Goal: Share content: Share content

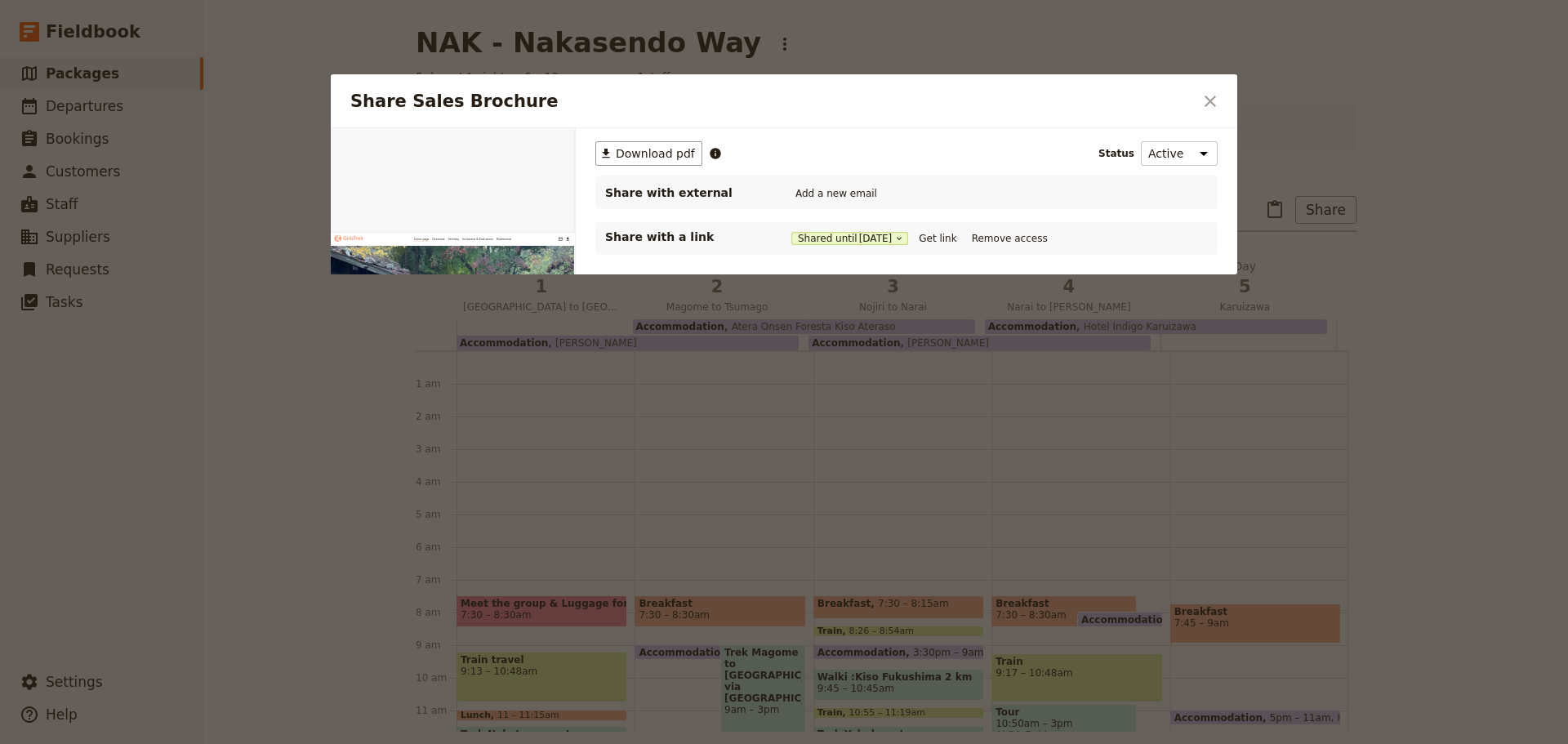
scroll to position [213, 0]
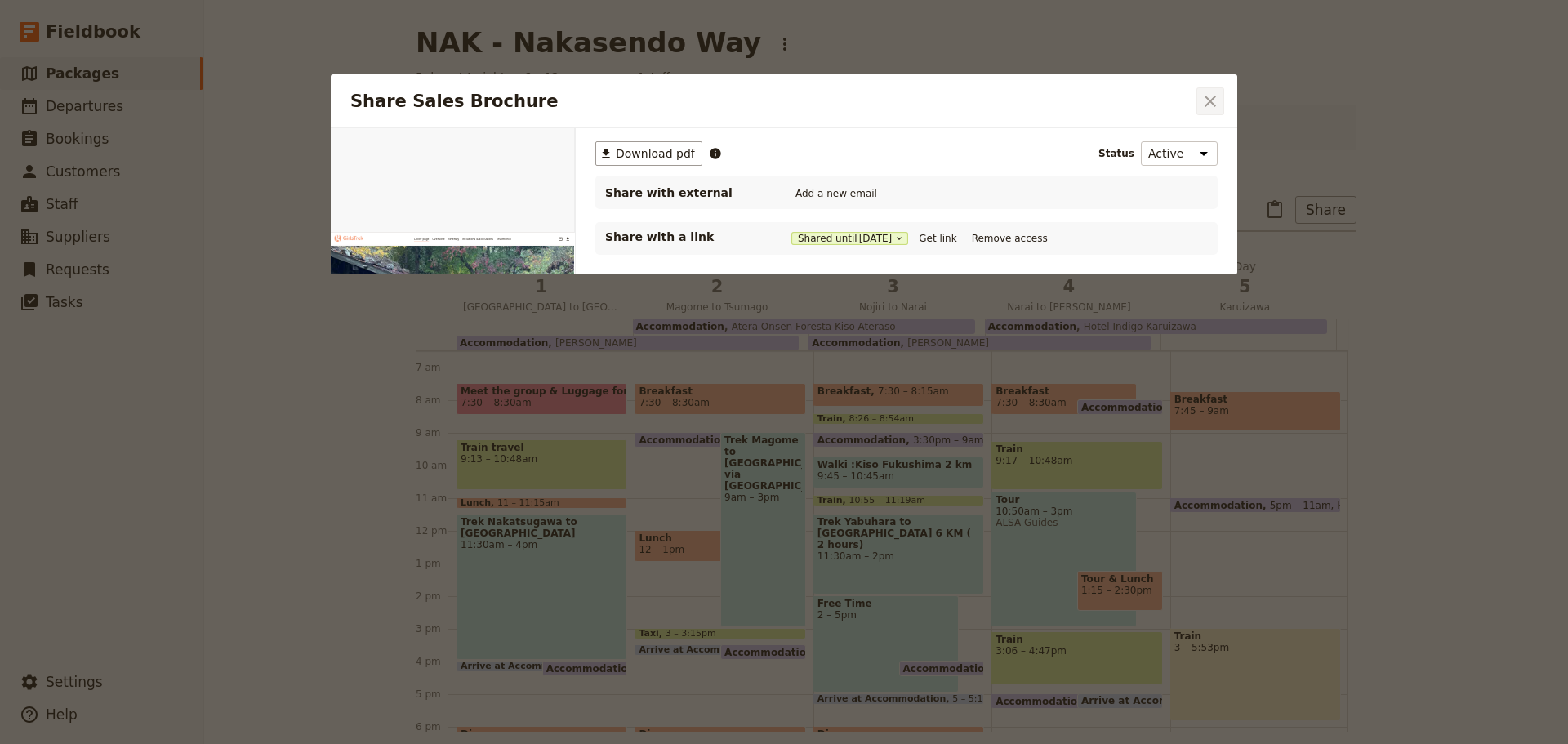
click at [1214, 107] on icon "Close dialog" at bounding box center [1210, 100] width 19 height 19
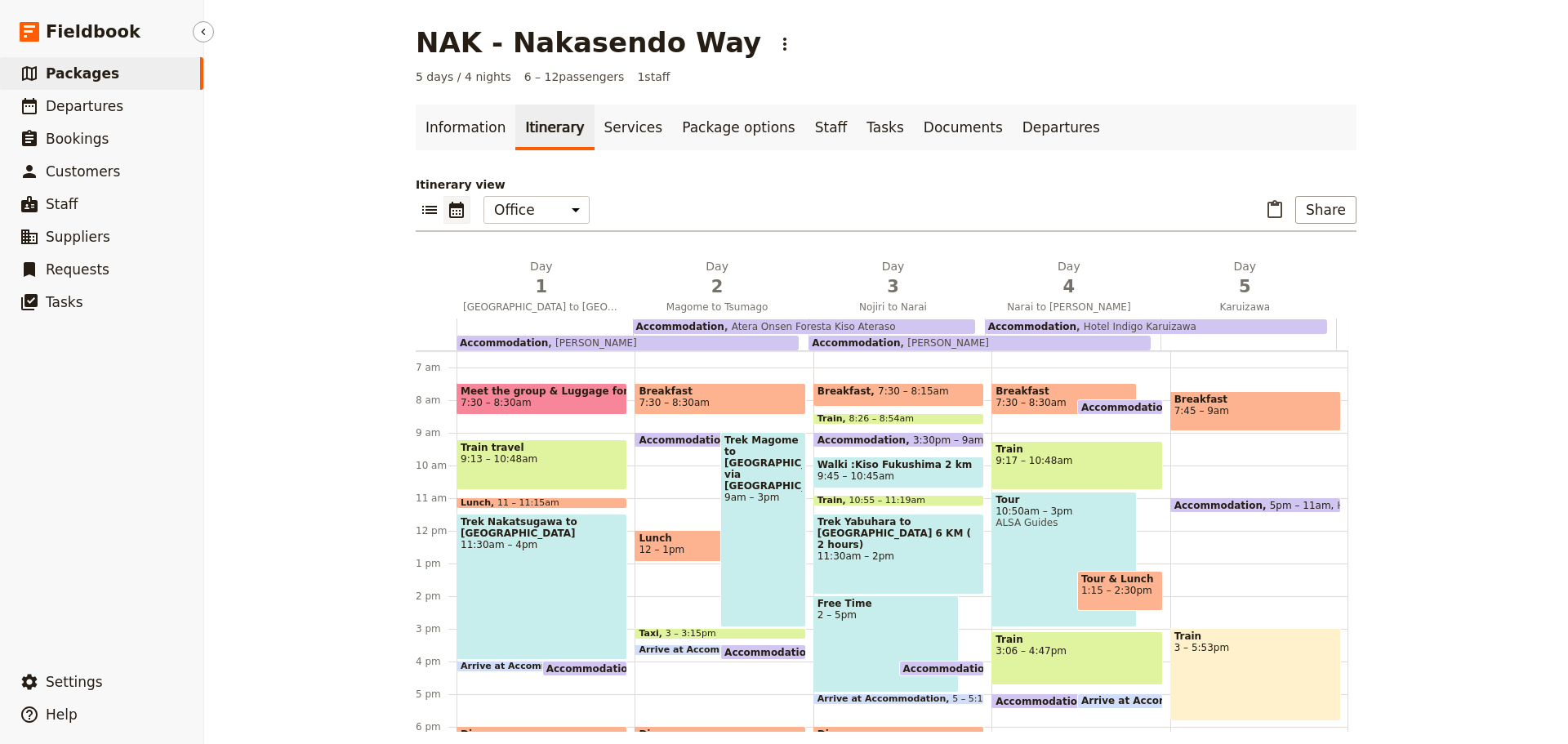
click at [69, 79] on span "Packages" at bounding box center [83, 74] width 74 height 17
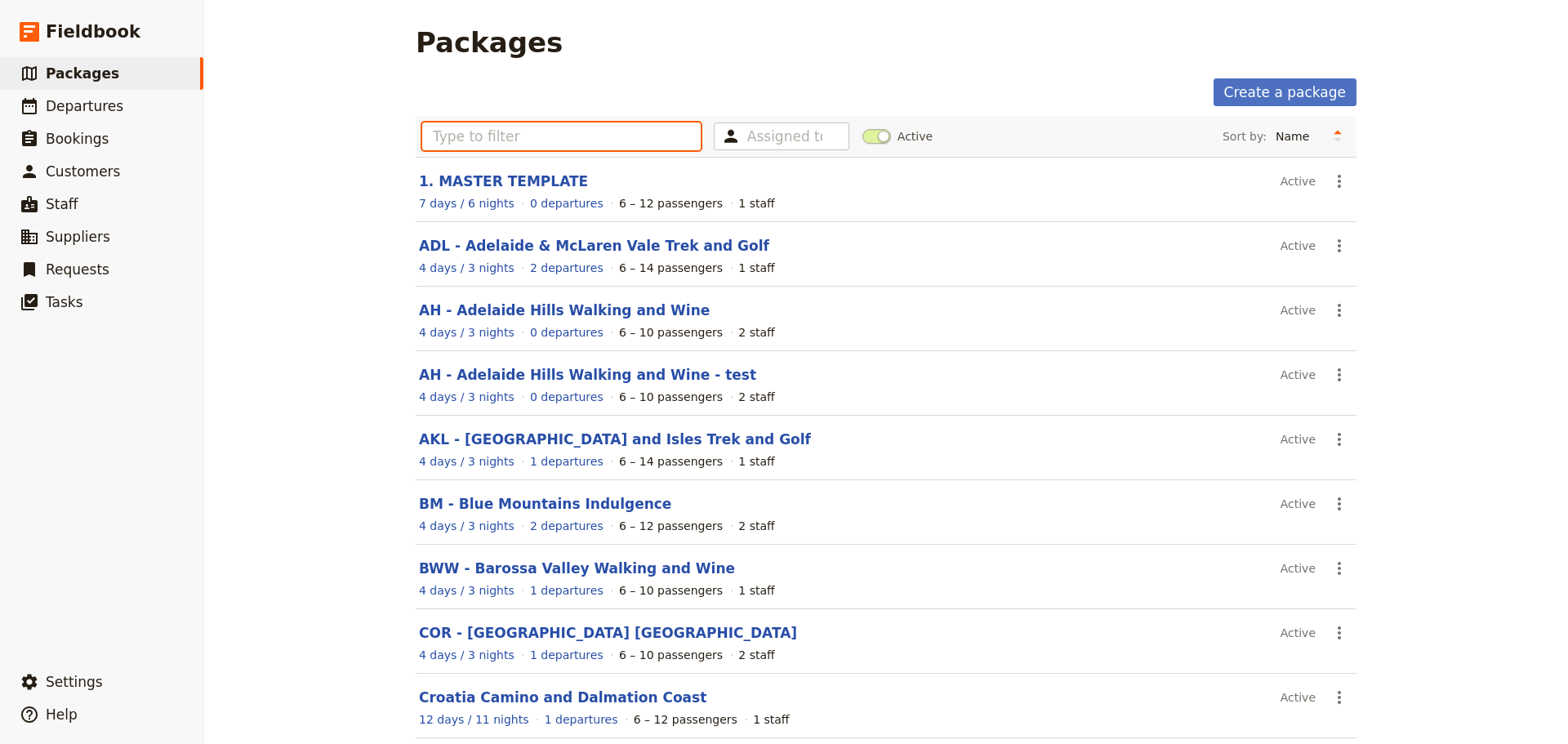
click at [431, 130] on input "text" at bounding box center [561, 136] width 279 height 28
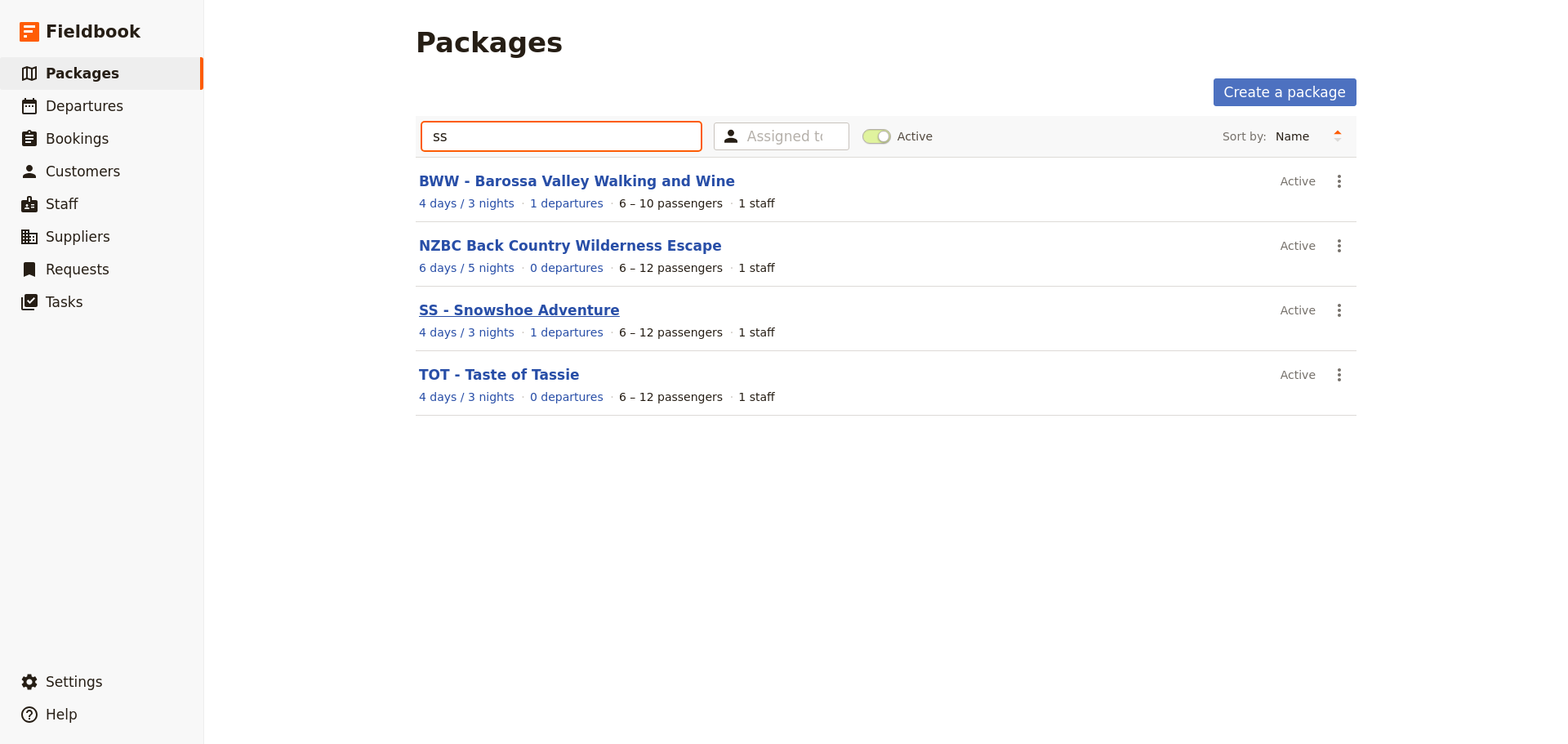
type input "ss"
click at [476, 310] on link "SS - Snowshoe Adventure" at bounding box center [519, 310] width 201 height 17
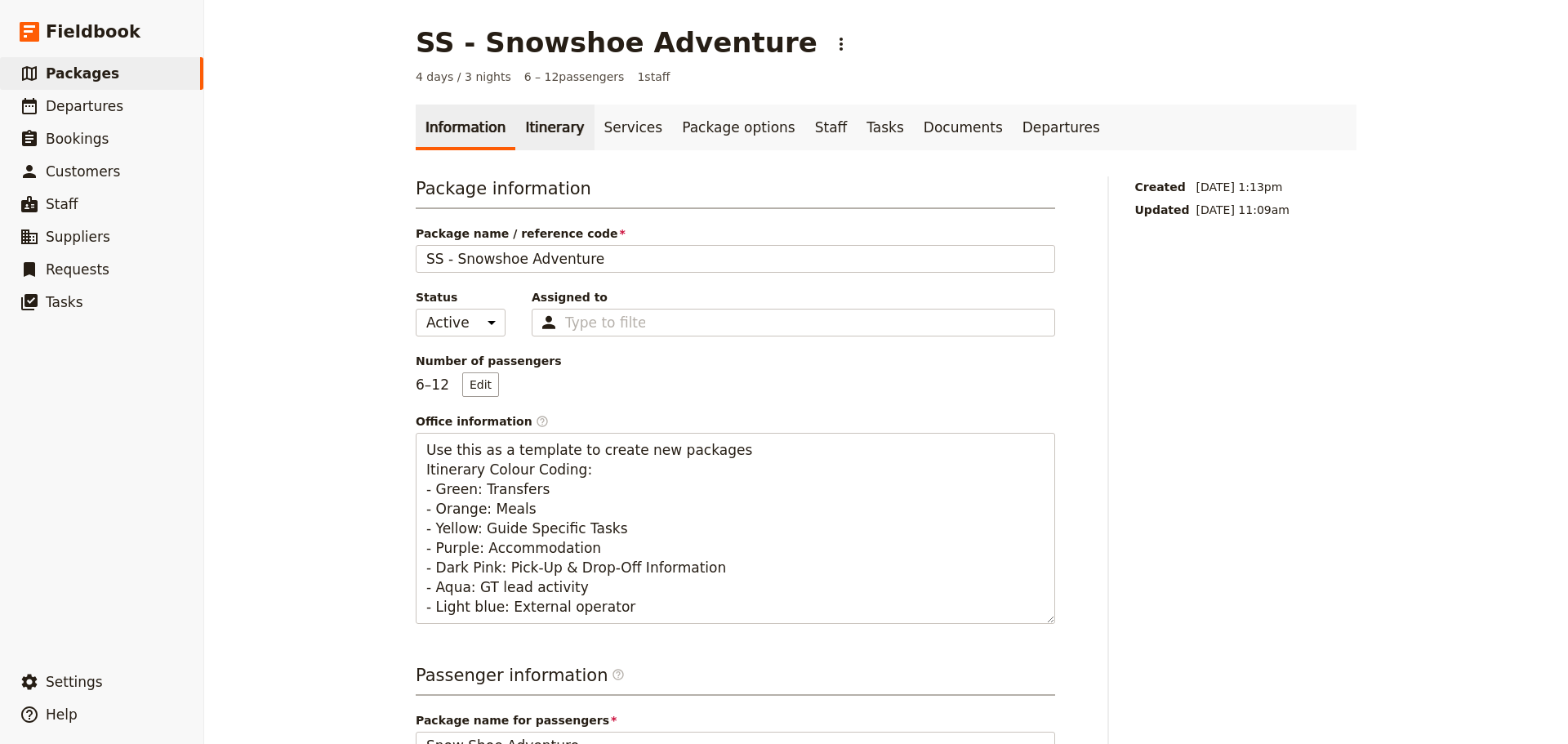
click at [532, 130] on link "Itinerary" at bounding box center [555, 127] width 79 height 46
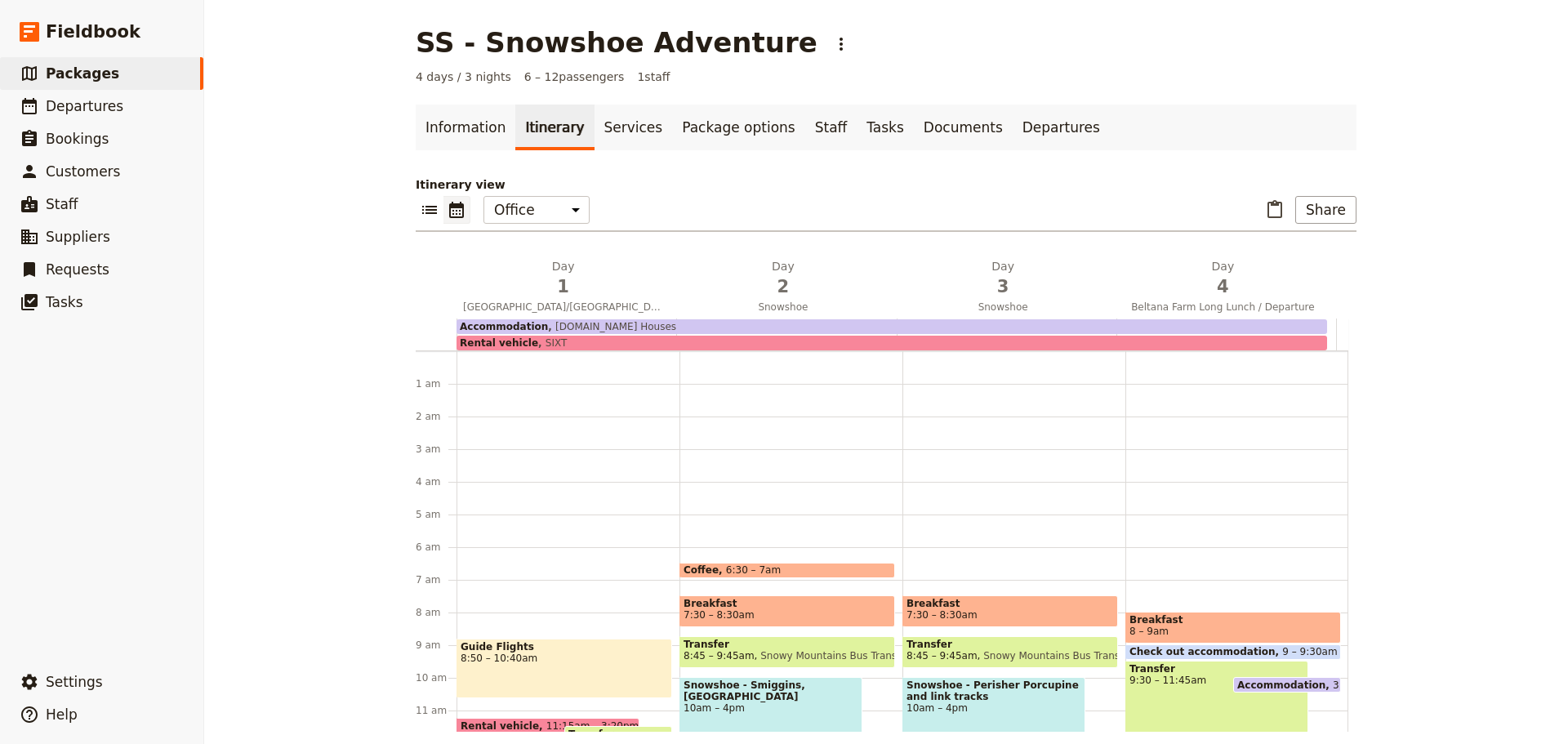
scroll to position [196, 0]
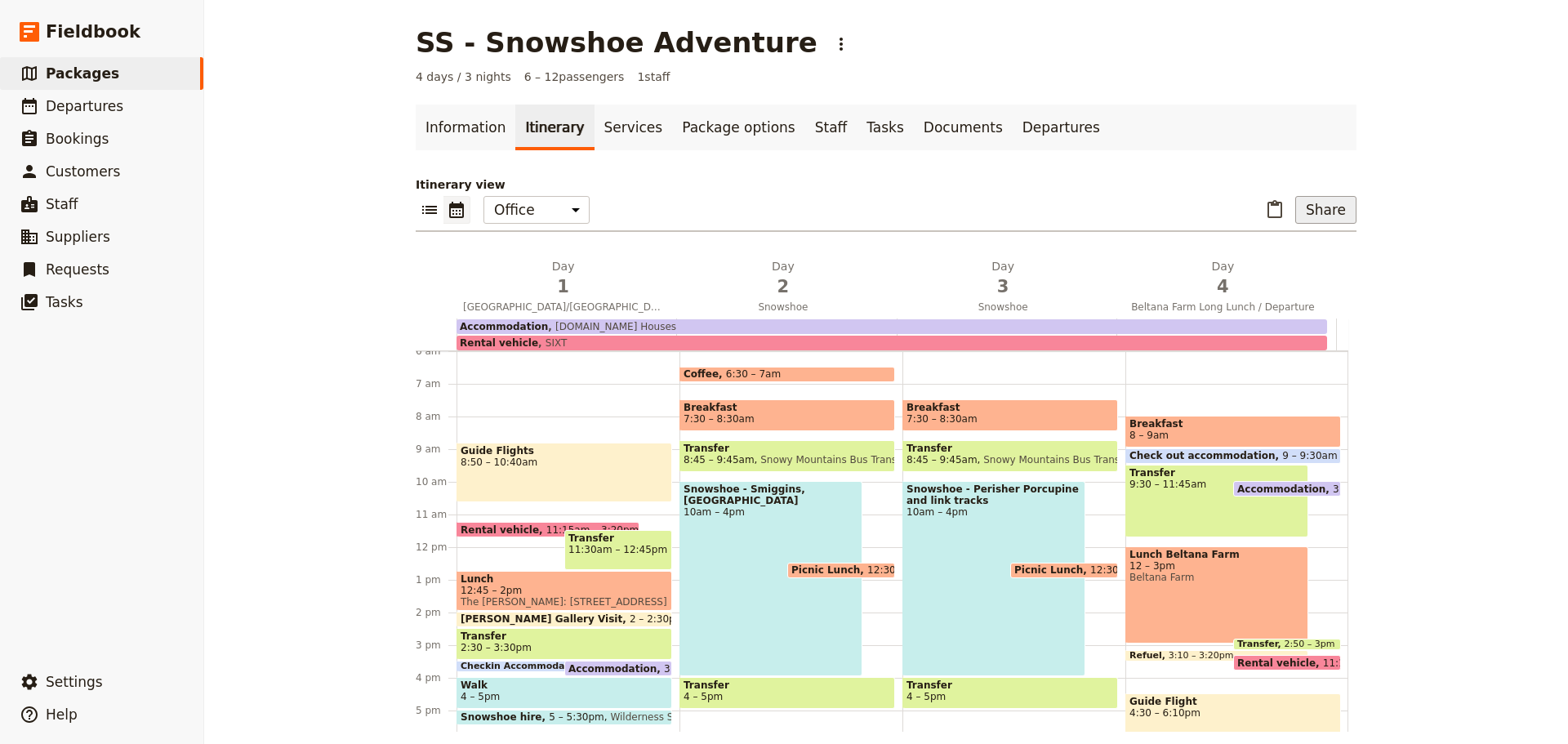
click at [1318, 211] on button "Share" at bounding box center [1325, 209] width 61 height 28
click at [1290, 289] on span "Sales Brochure" at bounding box center [1272, 292] width 85 height 17
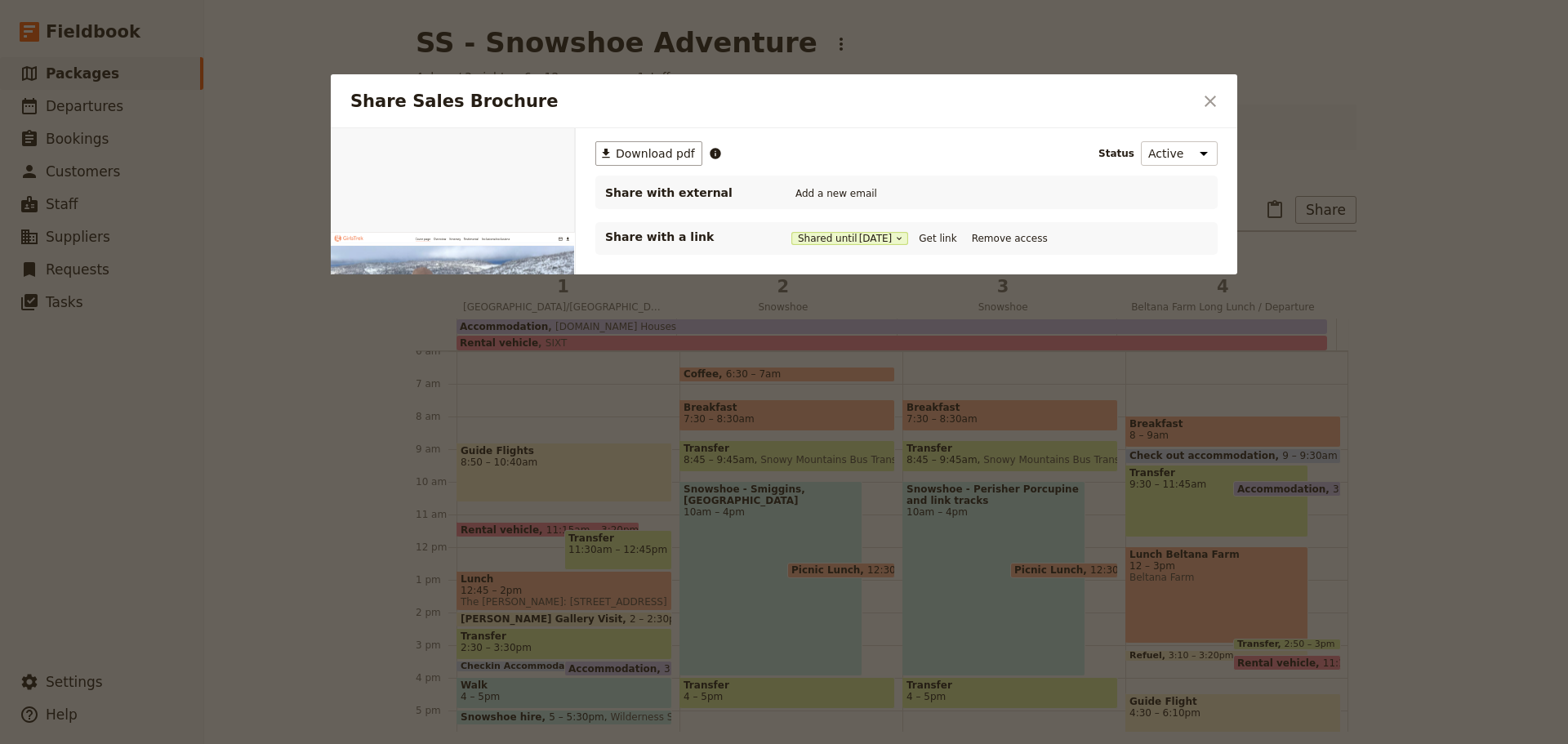
scroll to position [0, 0]
click at [942, 239] on button "Get link" at bounding box center [938, 238] width 46 height 18
